Goal: Transaction & Acquisition: Book appointment/travel/reservation

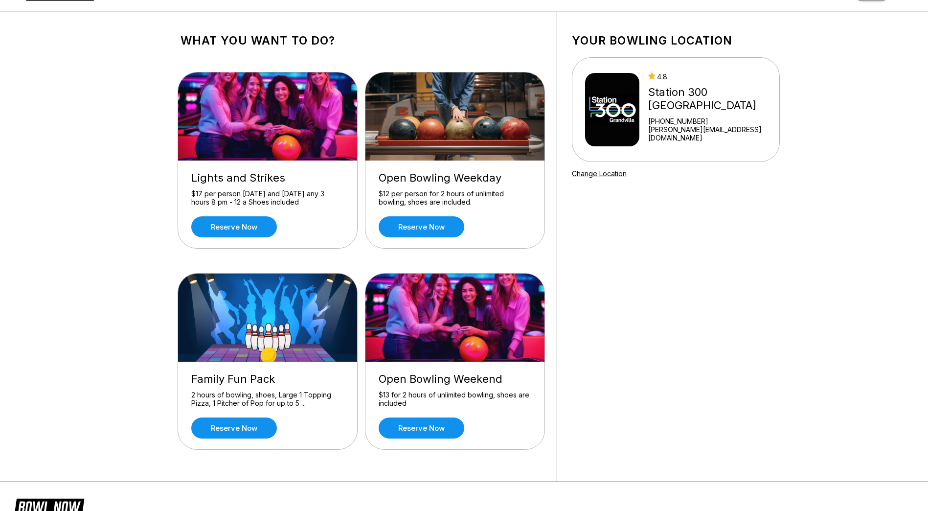
scroll to position [49, 0]
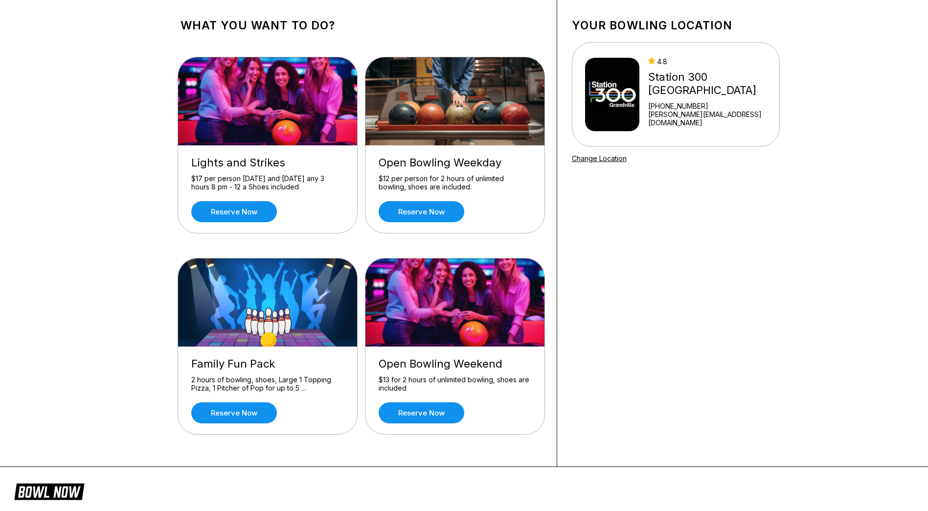
click at [664, 336] on div "Your bowling location 4.8 Station [GEOGRAPHIC_DATA] [PHONE_NUMBER] [PERSON_NAME…" at bounding box center [675, 232] width 237 height 470
click at [432, 416] on link "Reserve now" at bounding box center [422, 412] width 86 height 21
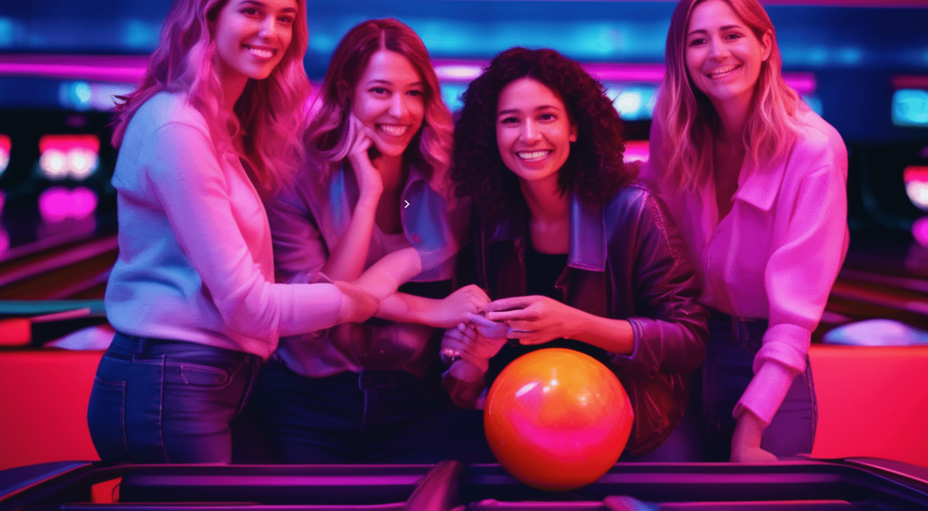
click at [294, 257] on div "11" at bounding box center [286, 250] width 13 height 13
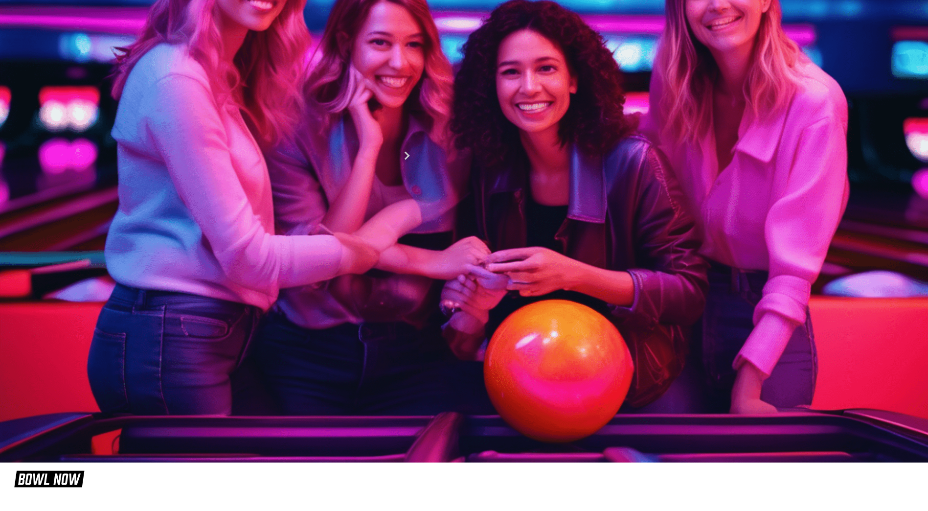
scroll to position [49, 0]
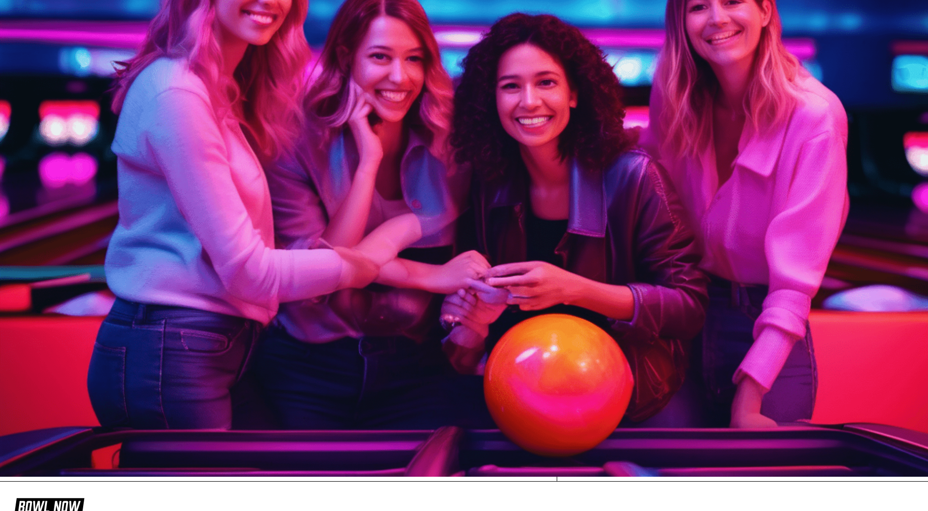
scroll to position [49, 0]
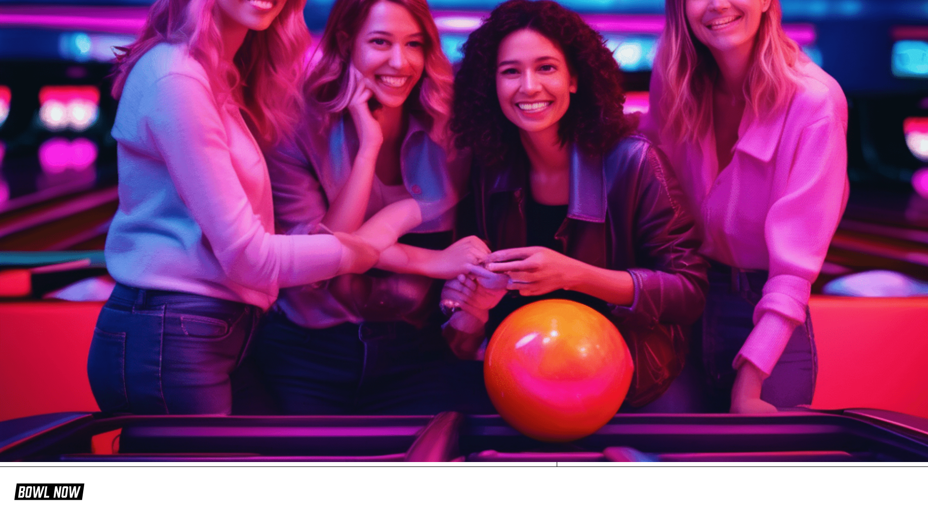
click at [243, 212] on link "Reserve now" at bounding box center [234, 211] width 86 height 21
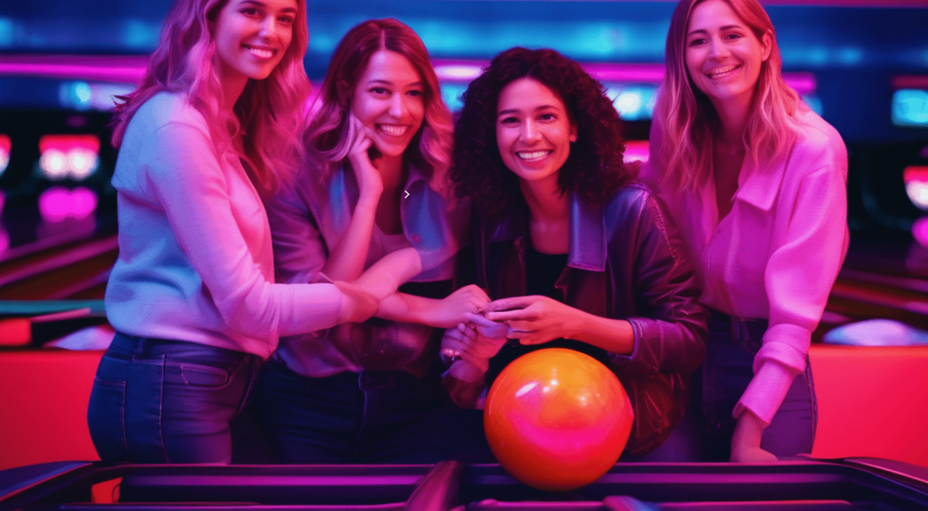
click at [254, 129] on icon at bounding box center [256, 126] width 5 height 5
type input "*"
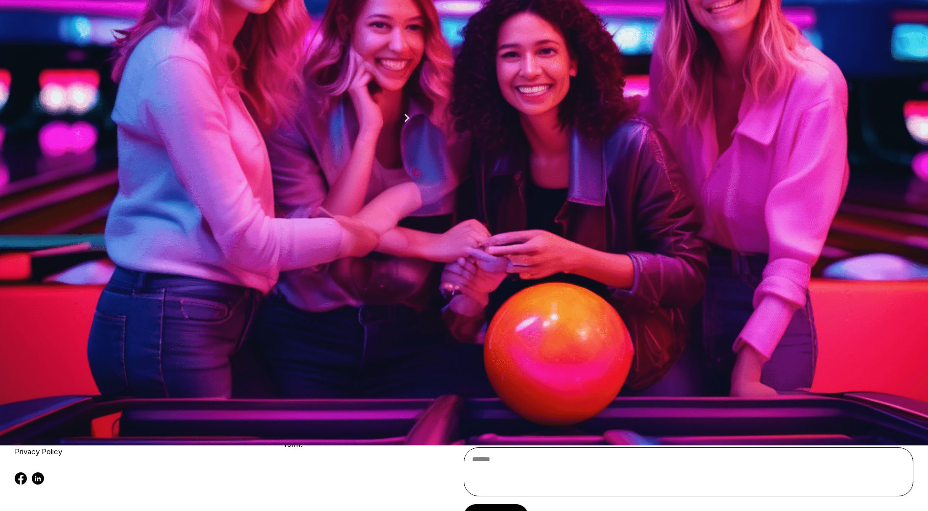
scroll to position [49, 0]
